Goal: Information Seeking & Learning: Learn about a topic

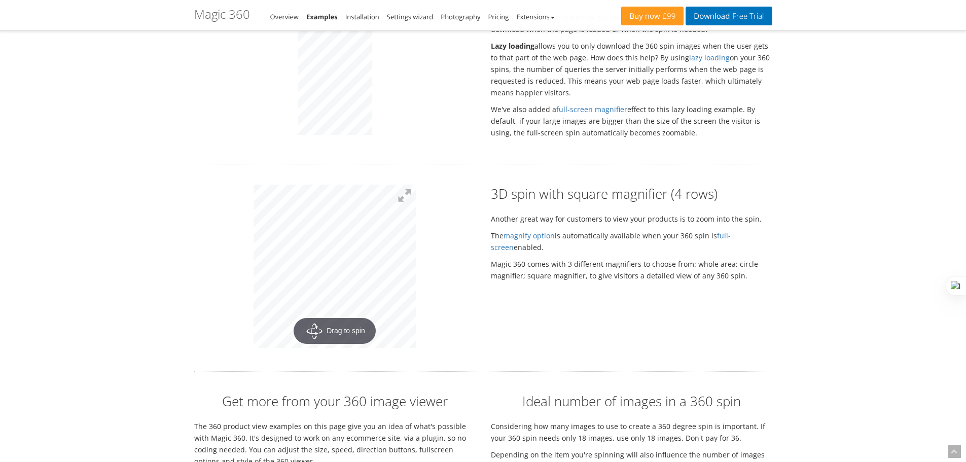
scroll to position [1979, 0]
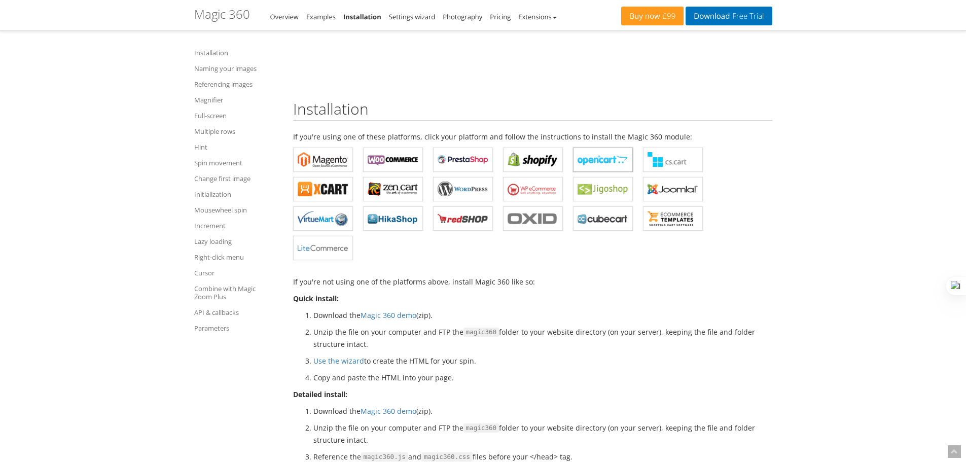
scroll to position [203, 0]
click at [528, 160] on b "Magic 360 for Shopify" at bounding box center [533, 160] width 51 height 15
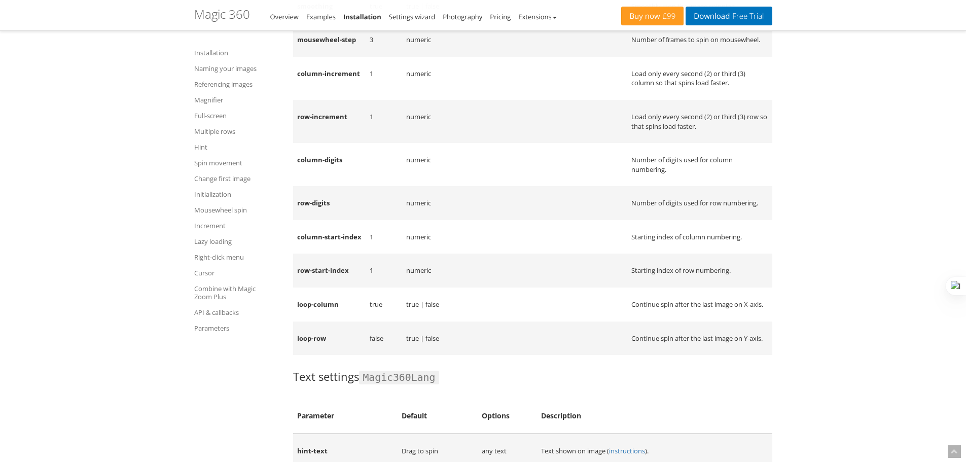
scroll to position [11329, 0]
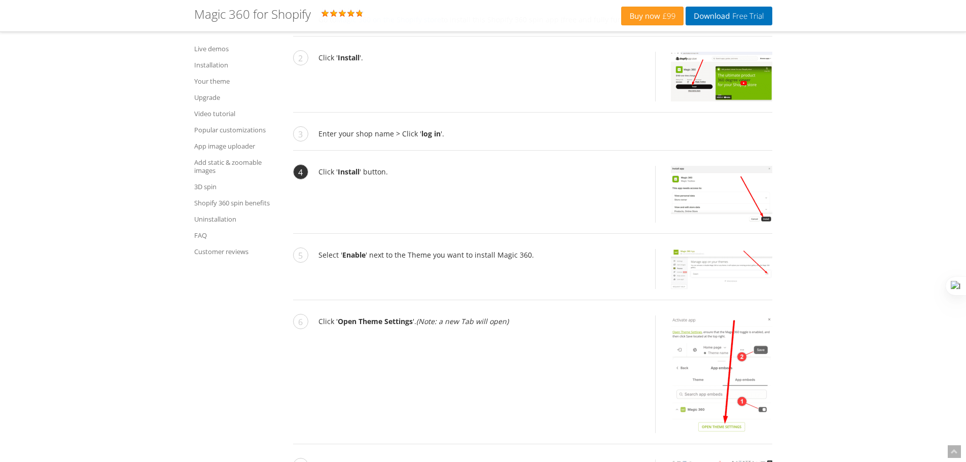
scroll to position [1218, 0]
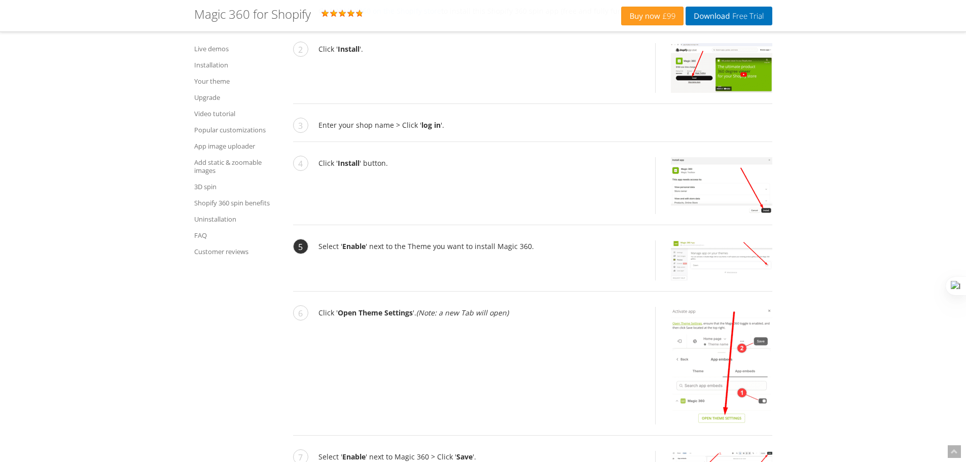
click at [733, 271] on img at bounding box center [721, 260] width 101 height 40
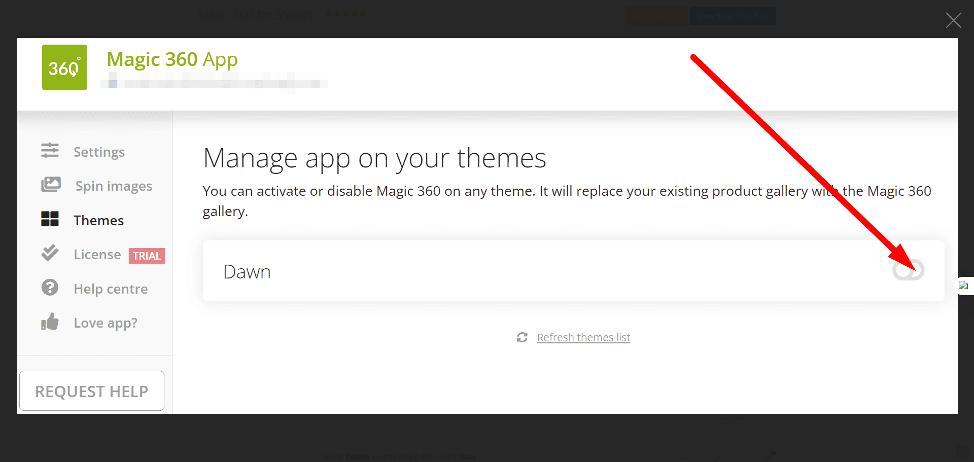
click at [425, 21] on figure at bounding box center [487, 226] width 974 height 432
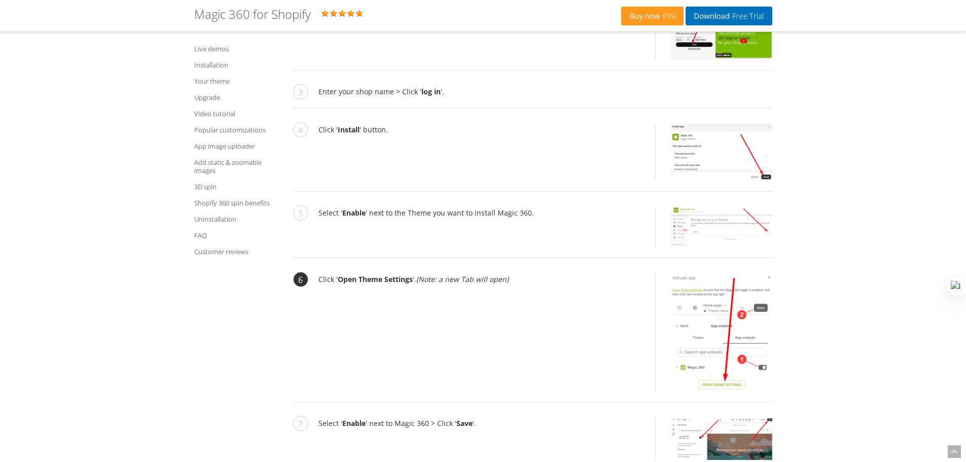
scroll to position [1319, 0]
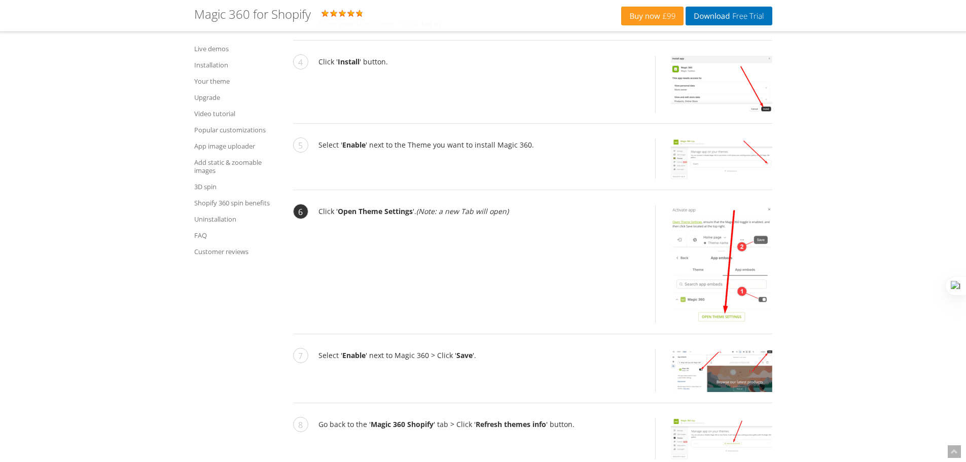
click at [701, 244] on img at bounding box center [721, 264] width 101 height 118
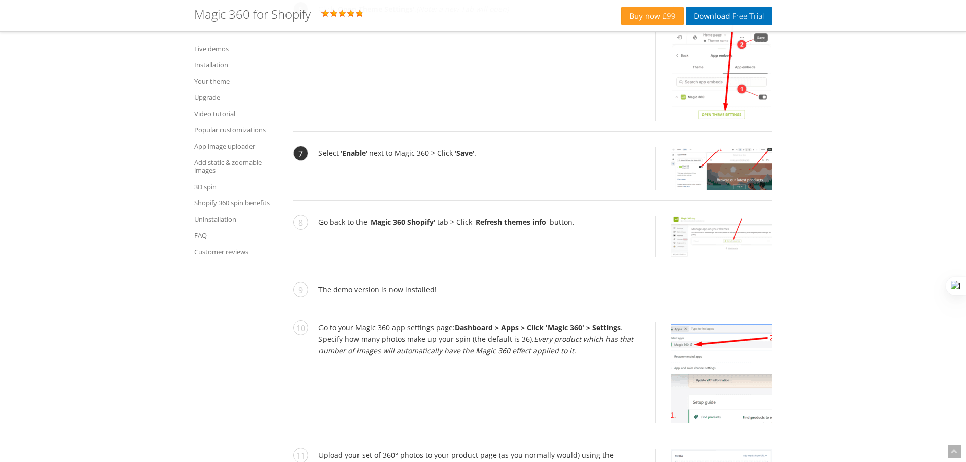
scroll to position [1522, 0]
click at [719, 177] on img at bounding box center [721, 168] width 101 height 43
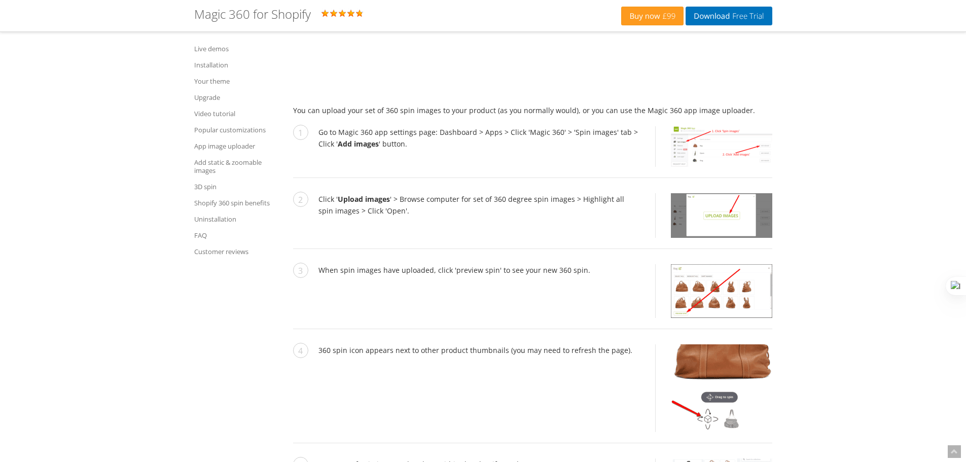
scroll to position [3602, 0]
